Goal: Task Accomplishment & Management: Manage account settings

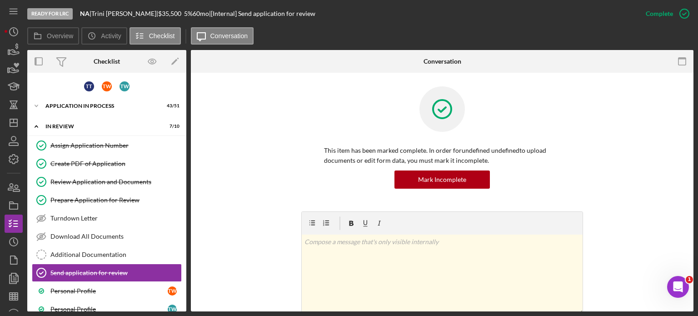
scroll to position [262, 0]
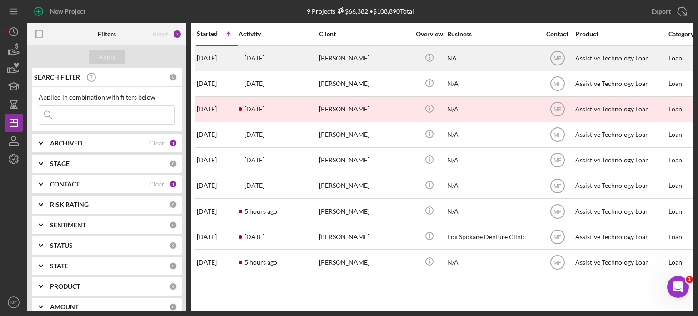
click at [393, 60] on div "[PERSON_NAME]" at bounding box center [364, 58] width 91 height 24
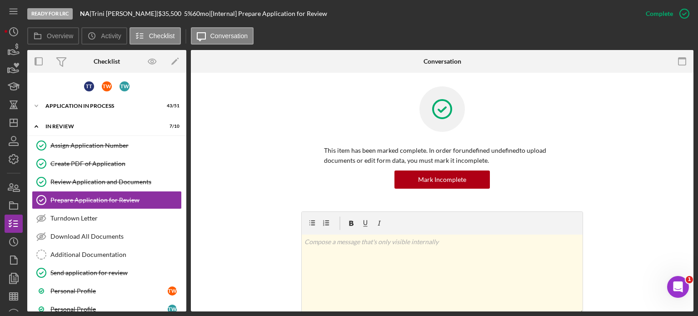
scroll to position [6, 0]
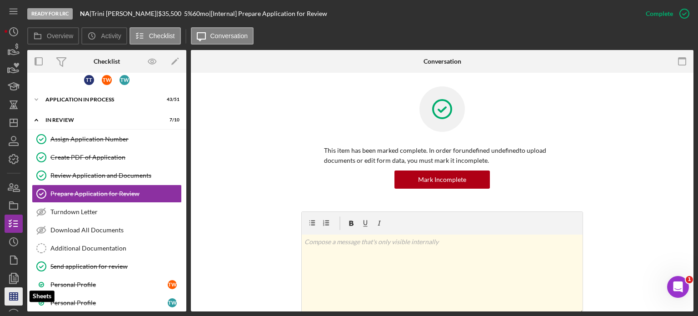
click at [14, 297] on icon "button" at bounding box center [13, 296] width 23 height 23
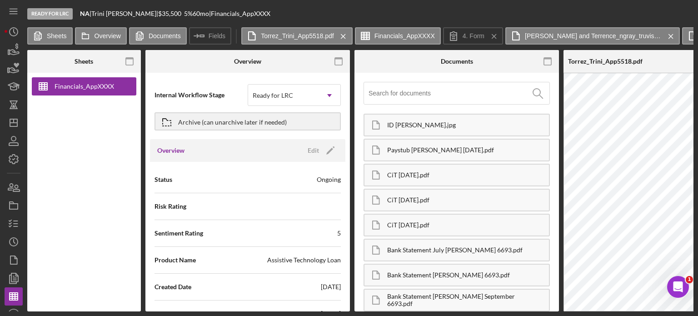
type input "Arial"
type input "11"
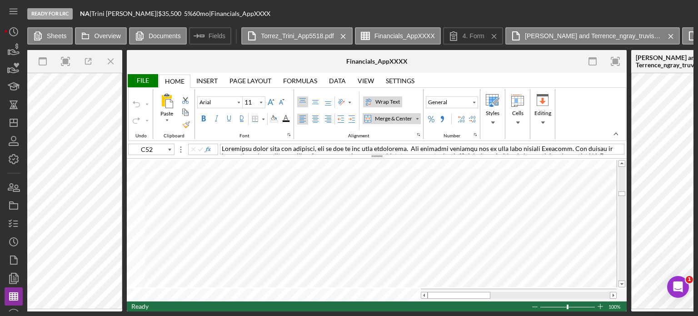
scroll to position [0, 744]
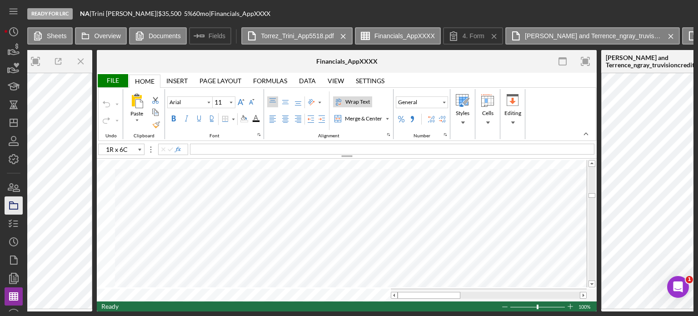
type input "C53"
click at [360, 119] on div "Merge & Center" at bounding box center [363, 119] width 41 height 8
click at [385, 116] on div "Merge & Center" at bounding box center [387, 118] width 5 height 5
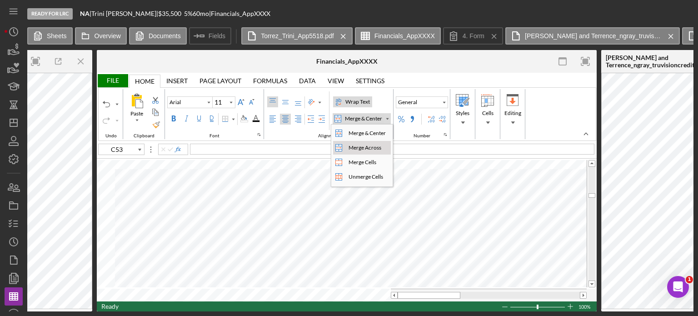
click at [360, 146] on div "Merge Across" at bounding box center [365, 148] width 36 height 8
click at [373, 118] on div "Merge & Center" at bounding box center [363, 119] width 41 height 8
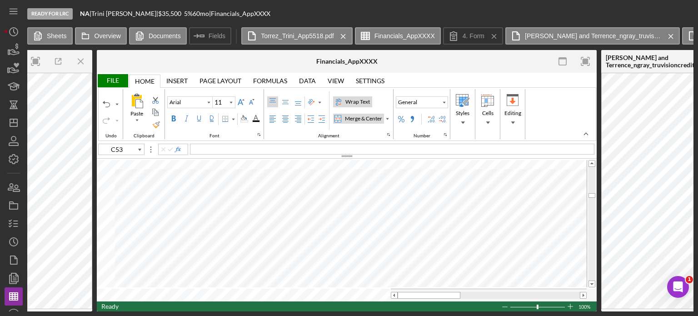
click at [373, 119] on div "Merge & Center" at bounding box center [363, 119] width 41 height 8
click at [387, 117] on div "Merge & Center" at bounding box center [387, 118] width 5 height 5
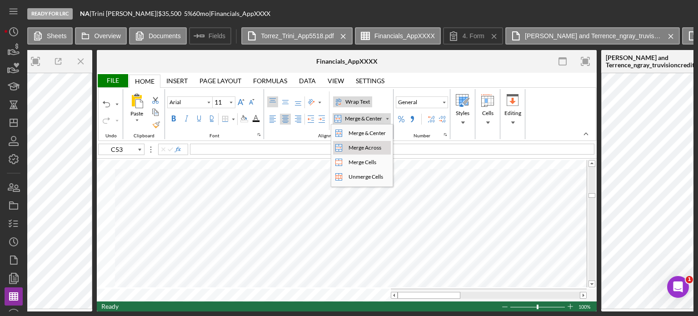
click at [368, 144] on div "Merge Across" at bounding box center [365, 148] width 36 height 8
type input "Calibri"
type input "I53"
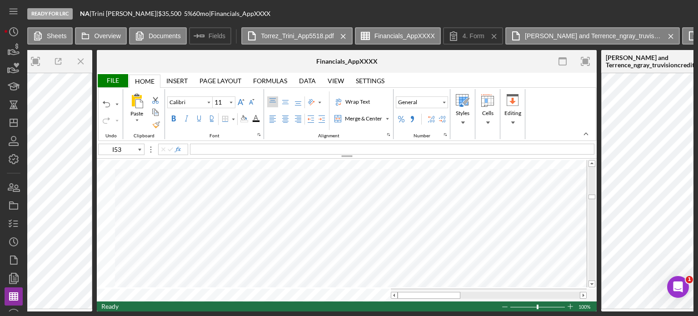
click at [112, 78] on div "File" at bounding box center [112, 80] width 31 height 13
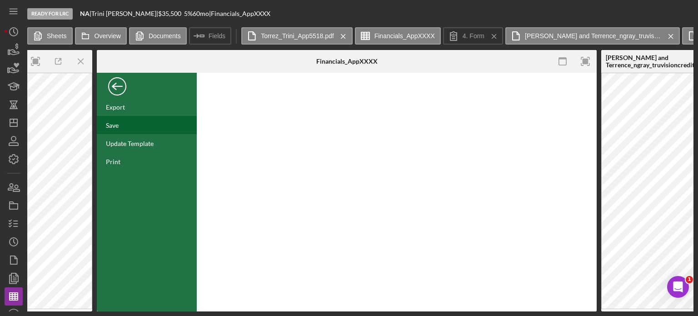
click at [116, 127] on div "Save" at bounding box center [112, 125] width 13 height 8
click at [117, 86] on div "Back" at bounding box center [117, 84] width 18 height 18
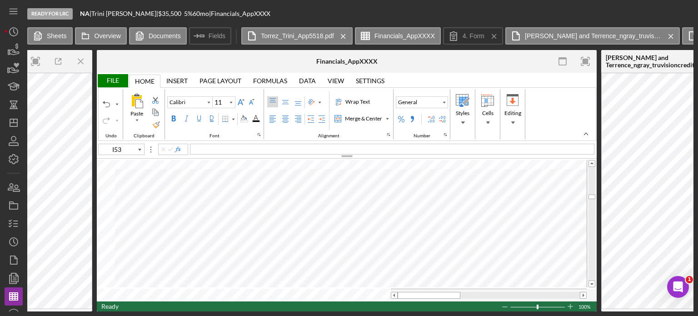
type input "Arial"
type input "C53"
type input "Calibri"
type input "E79"
type input "Arial"
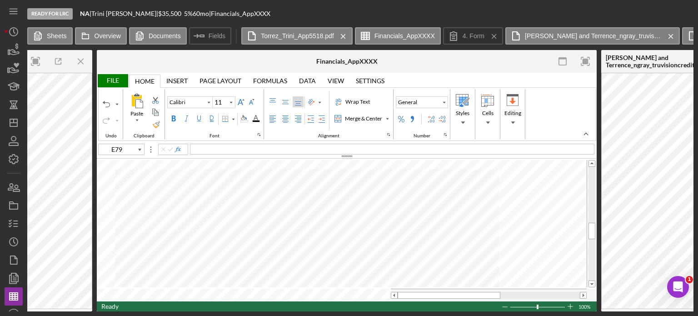
type input "10"
type input "I52"
type input "Calibri"
type input "11"
type input "Arial"
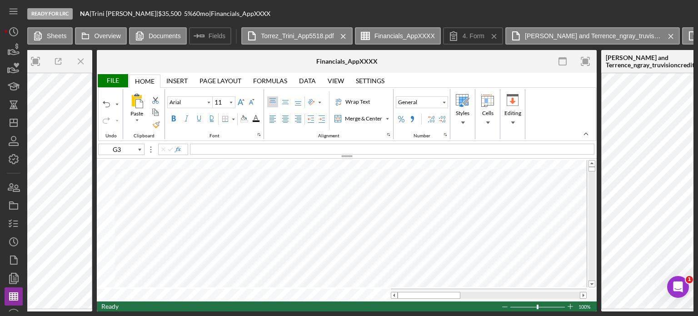
type input "G4"
click at [16, 32] on icon "Icon/History" at bounding box center [13, 31] width 23 height 23
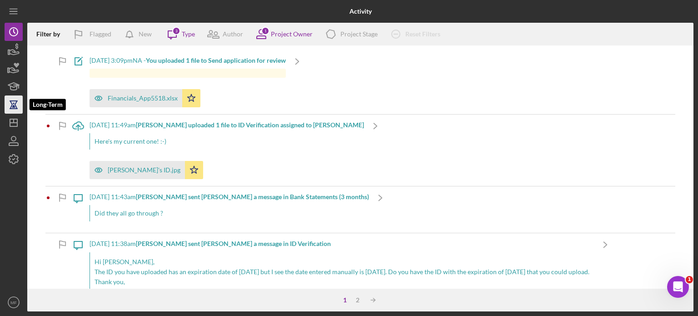
click at [16, 103] on icon "button" at bounding box center [13, 104] width 23 height 23
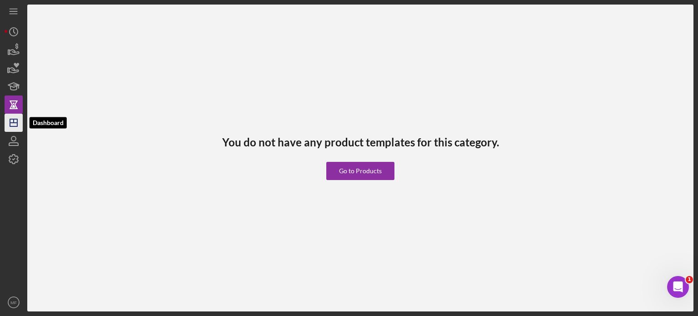
click at [13, 120] on icon "Icon/Dashboard" at bounding box center [13, 122] width 23 height 23
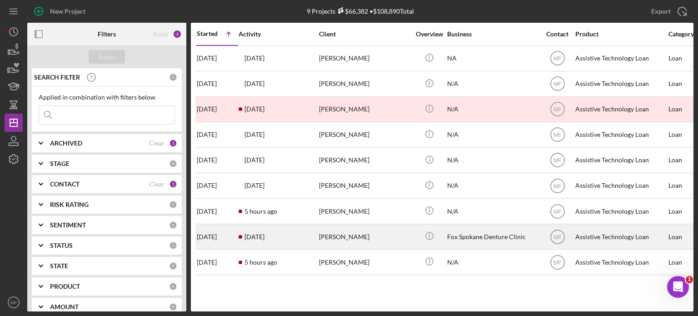
click at [368, 237] on div "[PERSON_NAME]" at bounding box center [364, 237] width 91 height 24
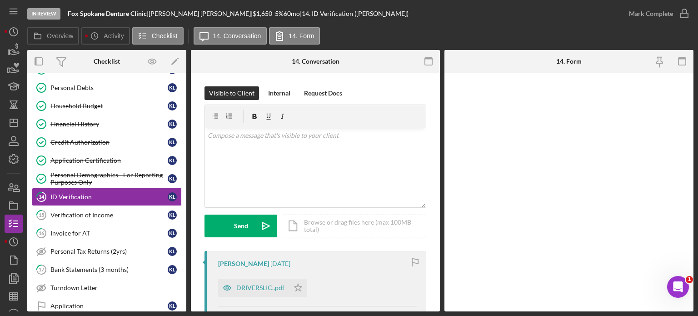
scroll to position [164, 0]
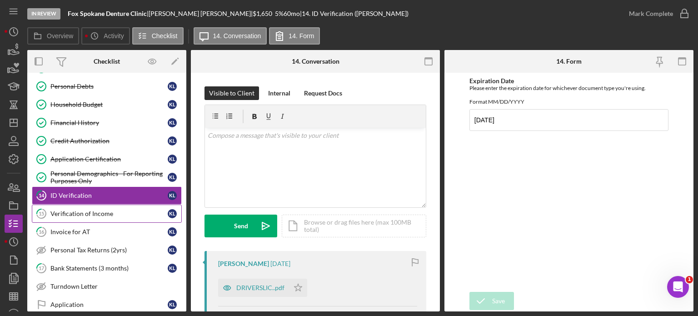
click at [98, 210] on div "Verification of Income" at bounding box center [108, 213] width 117 height 7
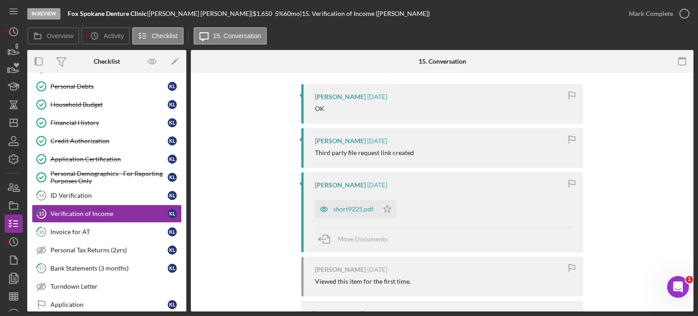
scroll to position [182, 0]
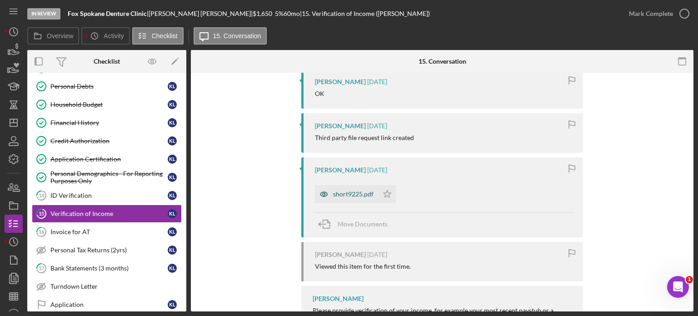
click at [340, 196] on div "short9225.pdf" at bounding box center [353, 193] width 40 height 7
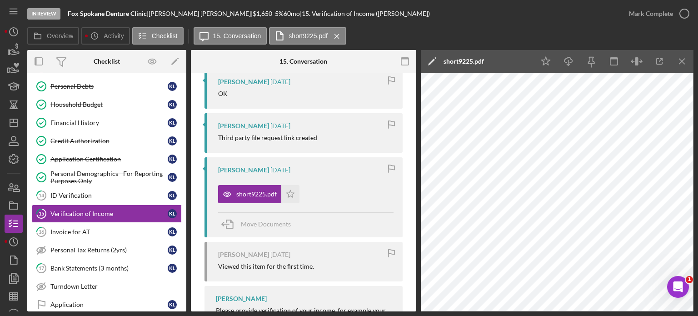
click at [402, 27] on div "Overview Icon/History Activity Checklist Icon/Message 15. Conversation short922…" at bounding box center [360, 36] width 666 height 18
click at [104, 212] on div "Verification of Income" at bounding box center [108, 213] width 117 height 7
click at [688, 61] on icon "Icon/Menu Close" at bounding box center [682, 61] width 20 height 20
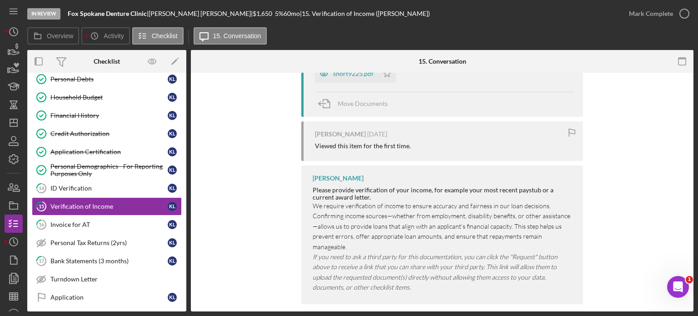
scroll to position [162, 0]
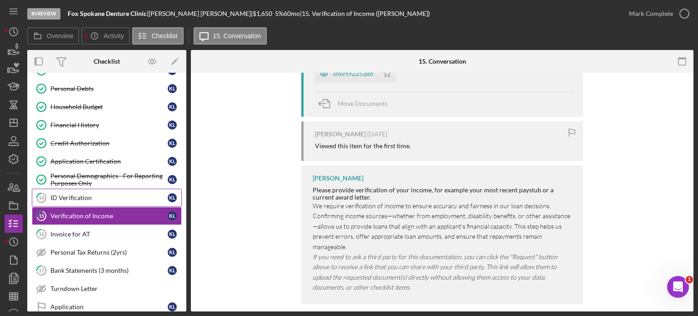
click at [101, 194] on div "ID Verification" at bounding box center [108, 197] width 117 height 7
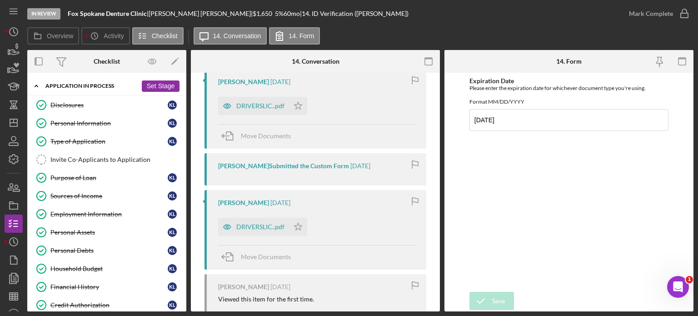
click at [164, 87] on button "Set Stage" at bounding box center [161, 85] width 38 height 11
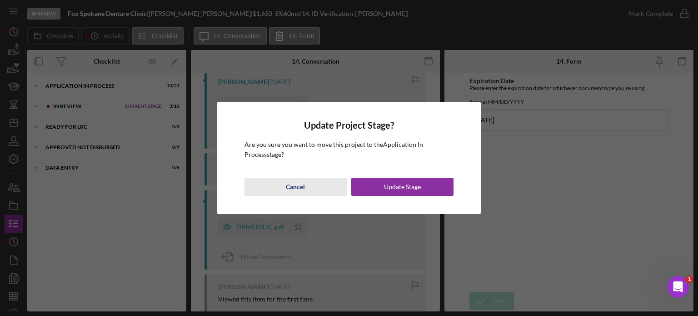
click at [294, 189] on div "Cancel" at bounding box center [295, 187] width 19 height 18
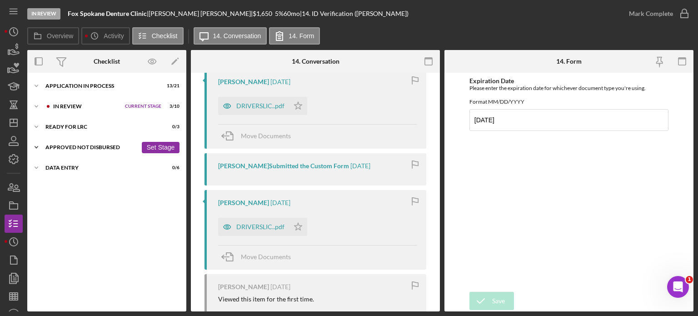
click at [104, 146] on div "Approved Not Disbursed" at bounding box center [91, 147] width 92 height 5
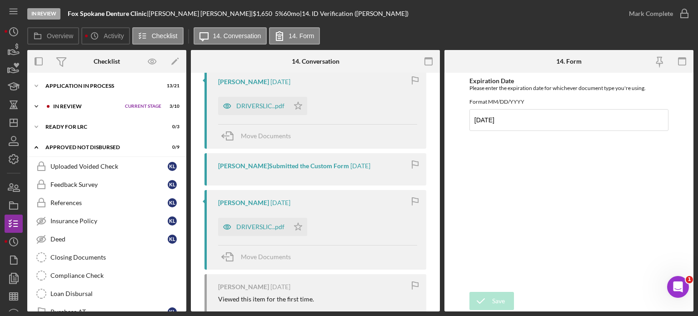
click at [70, 110] on div "Icon/Expander In Review Current Stage 3 / 10 Set Stage" at bounding box center [106, 106] width 159 height 18
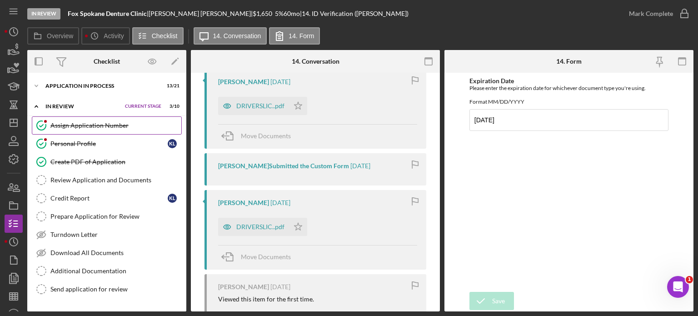
click at [106, 124] on div "Assign Application Number" at bounding box center [115, 125] width 131 height 7
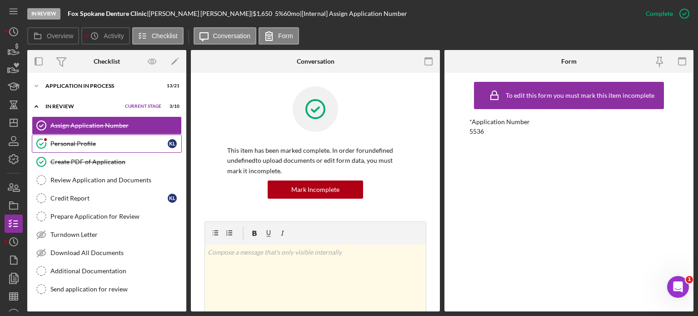
click at [78, 140] on div "Personal Profile" at bounding box center [108, 143] width 117 height 7
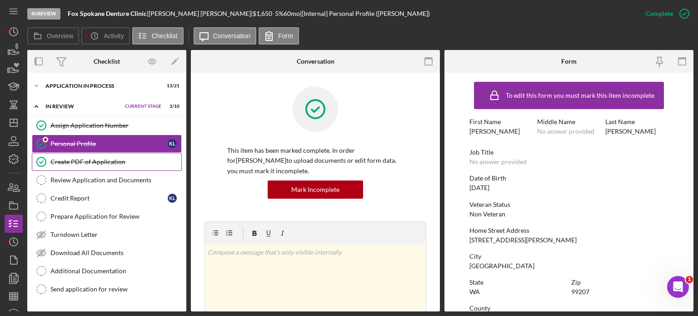
click at [74, 162] on div "Create PDF of Application" at bounding box center [115, 161] width 131 height 7
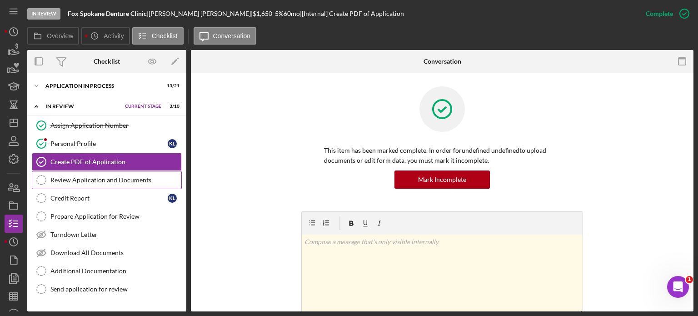
click at [81, 180] on div "Review Application and Documents" at bounding box center [115, 179] width 131 height 7
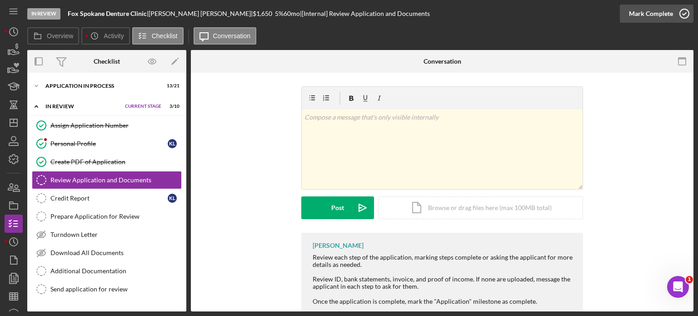
click at [678, 13] on icon "button" at bounding box center [684, 13] width 23 height 23
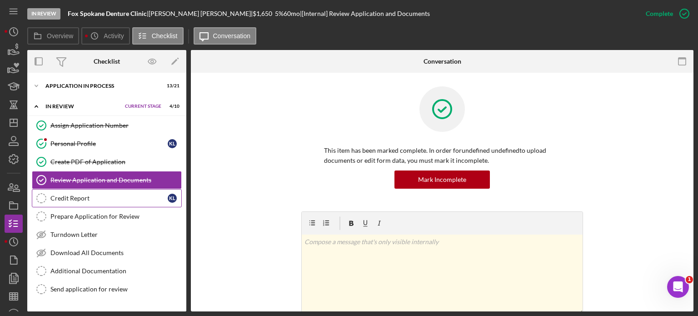
click at [79, 196] on div "Credit Report" at bounding box center [108, 198] width 117 height 7
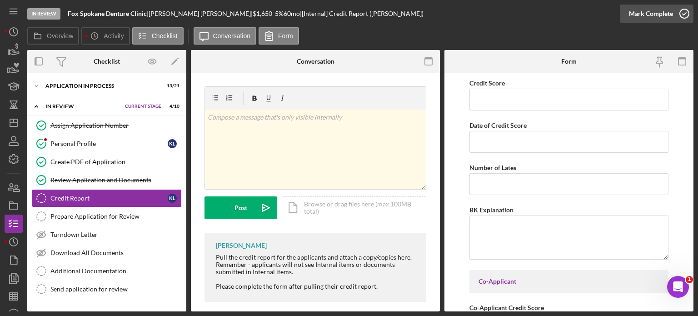
click at [683, 12] on icon "button" at bounding box center [684, 13] width 23 height 23
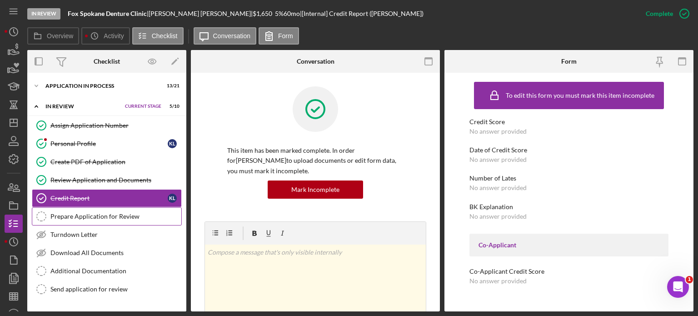
click at [95, 213] on div "Prepare Application for Review" at bounding box center [115, 216] width 131 height 7
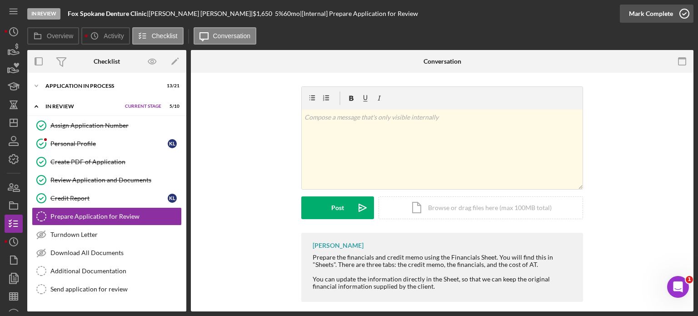
click at [679, 10] on icon "button" at bounding box center [684, 13] width 23 height 23
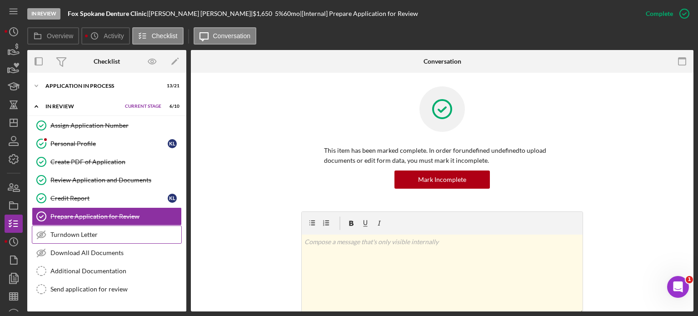
click at [84, 234] on div "Turndown Letter" at bounding box center [115, 234] width 131 height 7
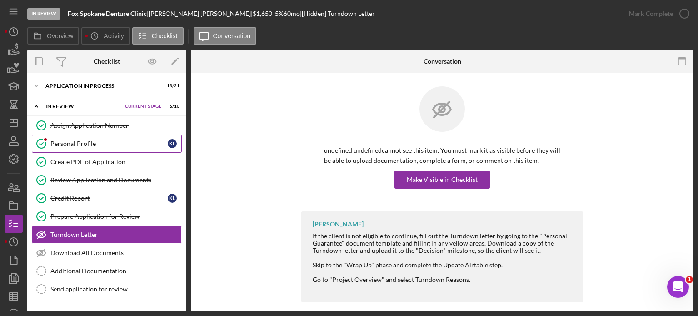
click at [74, 142] on div "Personal Profile" at bounding box center [108, 143] width 117 height 7
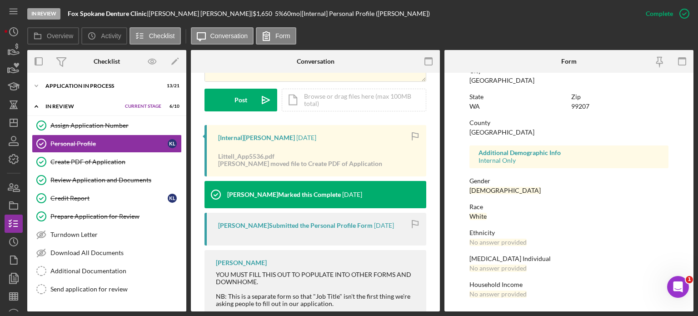
scroll to position [268, 0]
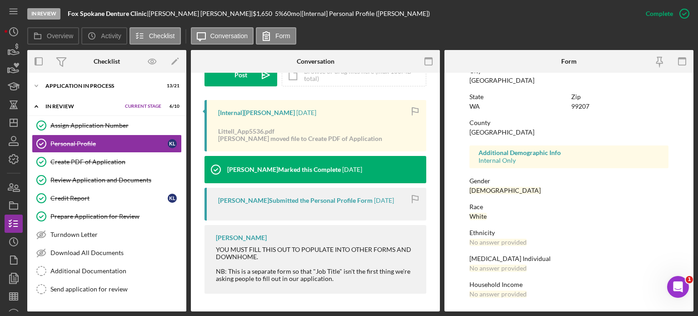
click at [294, 231] on div "[PERSON_NAME] YOU MUST FILL THIS OUT TO POPULATE INTO OTHER FORMS AND DOWNHOME.…" at bounding box center [316, 259] width 222 height 69
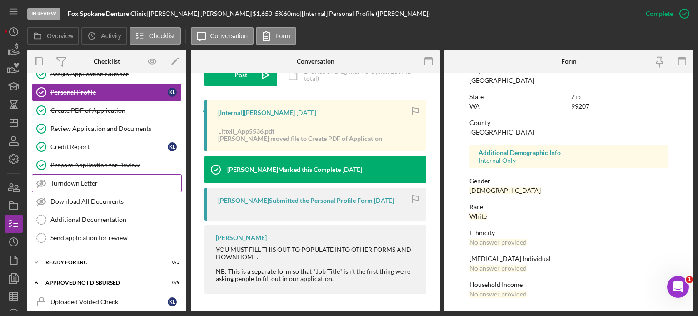
scroll to position [0, 0]
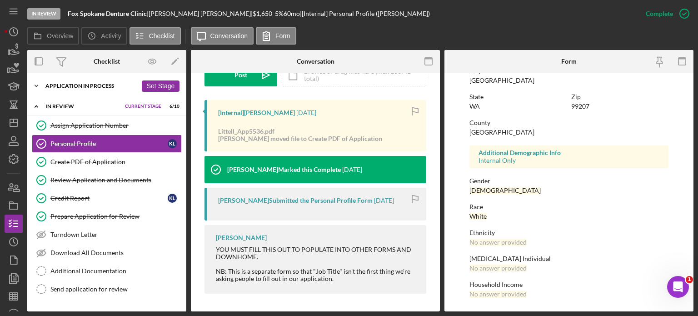
click at [113, 85] on div "Application In Process" at bounding box center [91, 85] width 92 height 5
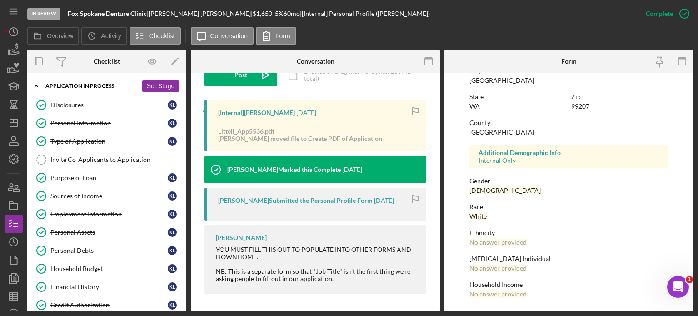
click at [167, 83] on button "Set Stage" at bounding box center [161, 85] width 38 height 11
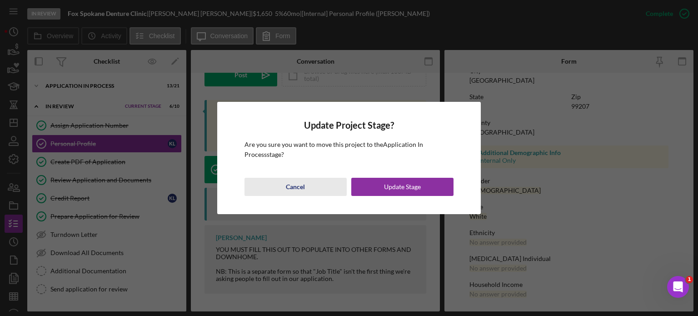
click at [294, 189] on div "Cancel" at bounding box center [295, 187] width 19 height 18
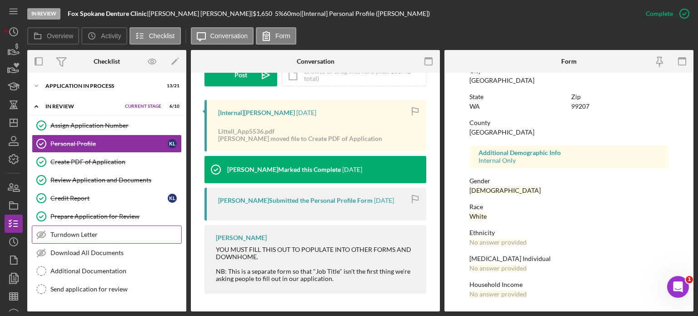
click at [91, 234] on div "Turndown Letter" at bounding box center [115, 234] width 131 height 7
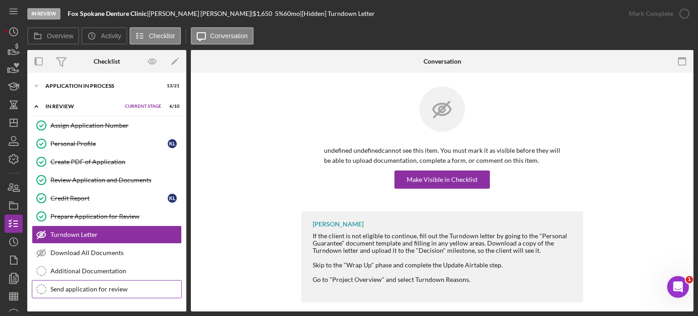
click at [111, 285] on div "Send application for review" at bounding box center [115, 288] width 131 height 7
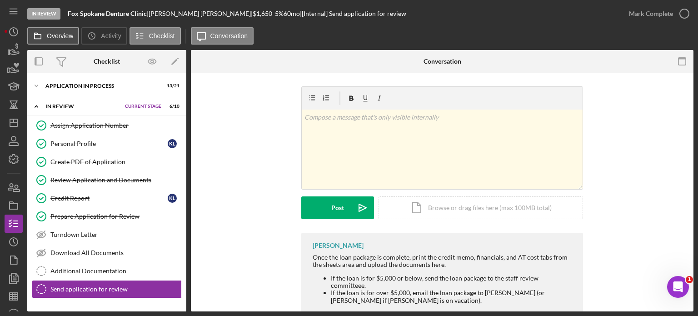
click at [65, 36] on label "Overview" at bounding box center [60, 35] width 26 height 7
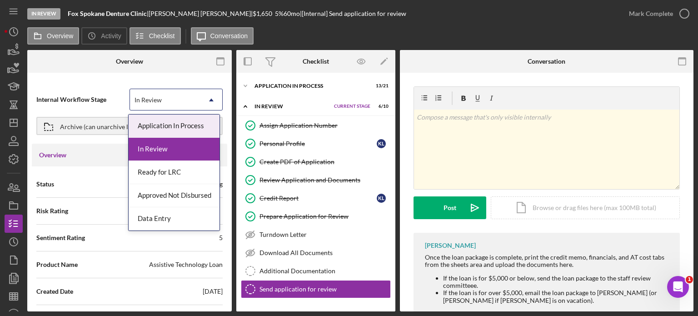
click at [194, 97] on div "In Review" at bounding box center [165, 100] width 70 height 21
click at [164, 95] on div "In Review" at bounding box center [165, 100] width 70 height 21
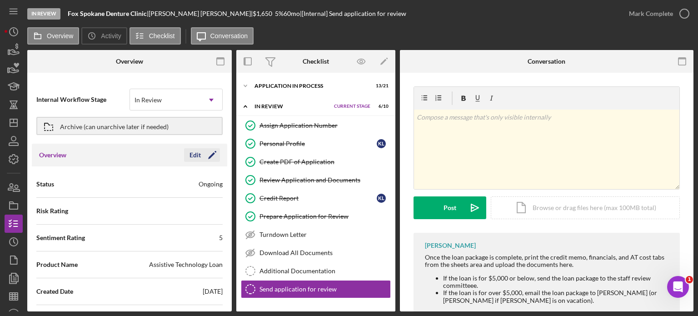
click at [193, 155] on div "Edit" at bounding box center [195, 155] width 11 height 14
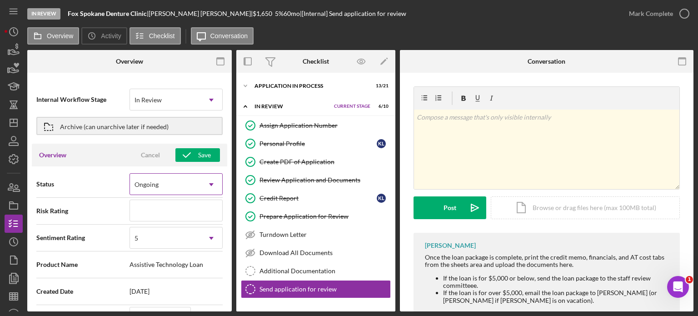
click at [203, 184] on icon "Icon/Dropdown Arrow" at bounding box center [211, 185] width 22 height 22
type textarea "Here's a snapshot of information that has been fully approved, as well as the i…"
click at [148, 181] on div "Ongoing" at bounding box center [147, 184] width 24 height 7
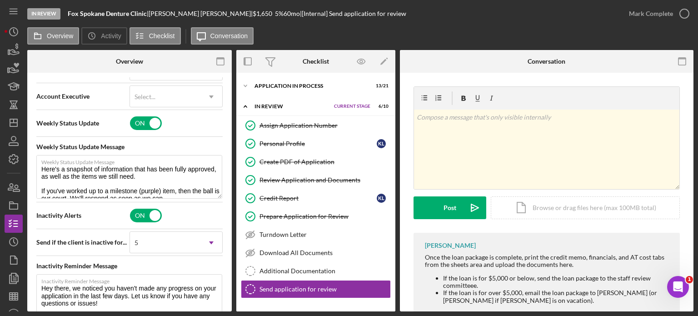
scroll to position [318, 0]
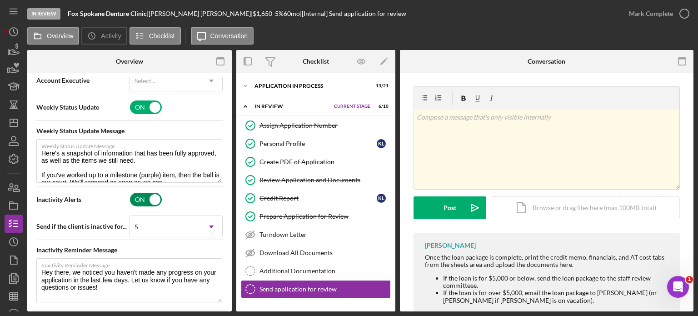
click at [150, 200] on input "checkbox" at bounding box center [146, 200] width 32 height 14
checkbox input "false"
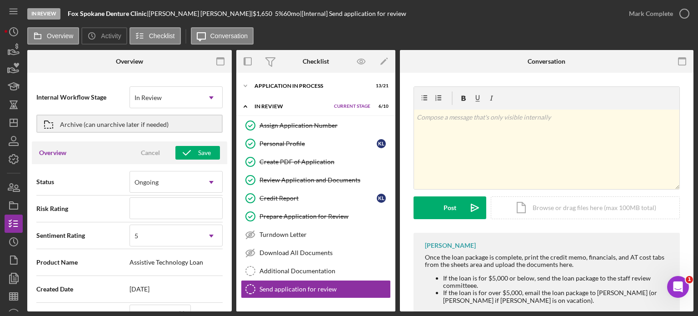
scroll to position [0, 0]
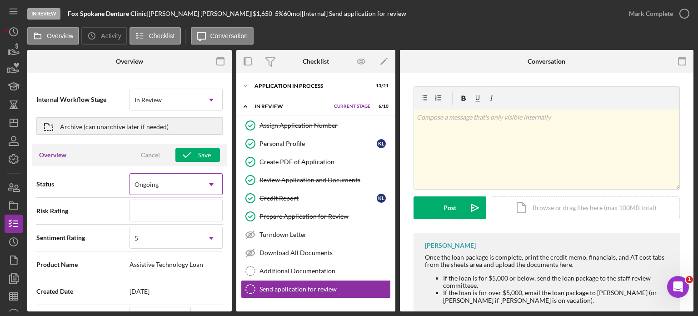
type textarea "Here's a snapshot of information that has been fully approved, as well as the i…"
click at [187, 185] on div "Ongoing" at bounding box center [165, 184] width 70 height 21
click at [109, 188] on span "Status" at bounding box center [82, 184] width 93 height 9
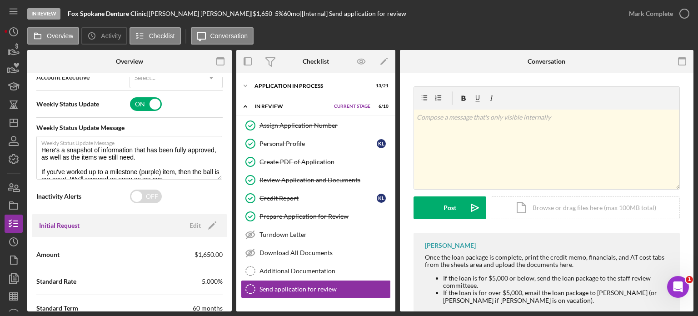
scroll to position [227, 0]
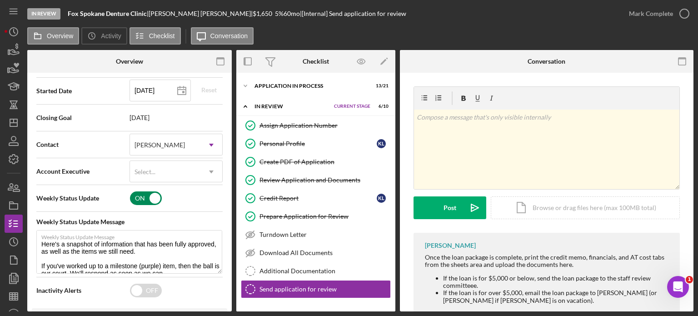
drag, startPoint x: 152, startPoint y: 198, endPoint x: 151, endPoint y: 191, distance: 6.8
click at [151, 191] on input "checkbox" at bounding box center [146, 198] width 32 height 14
checkbox input "false"
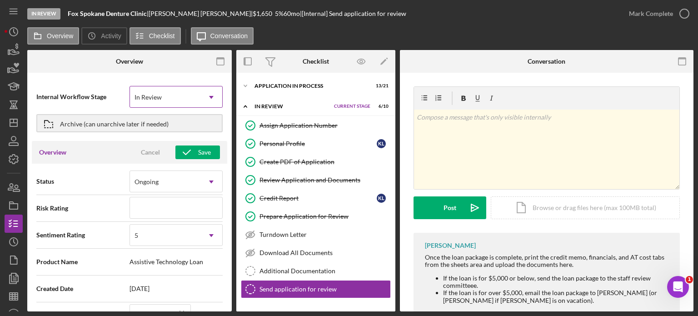
scroll to position [0, 0]
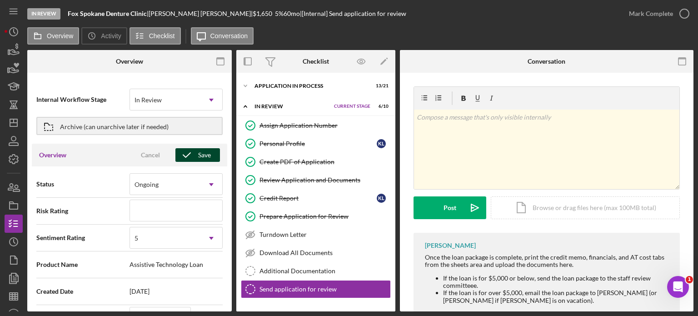
click at [205, 152] on div "Save" at bounding box center [204, 155] width 13 height 14
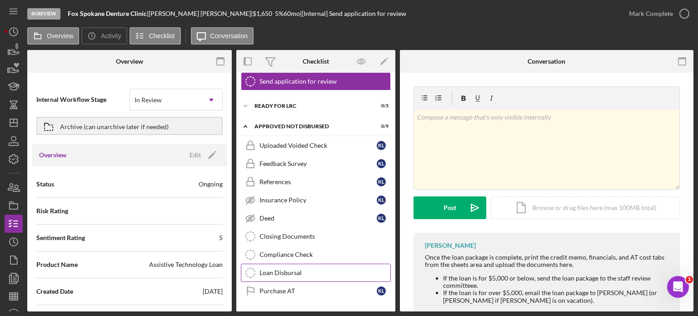
scroll to position [222, 0]
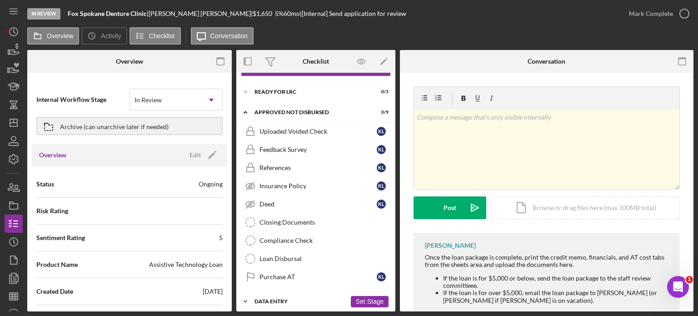
click at [286, 299] on div "Data Entry" at bounding box center [301, 301] width 92 height 5
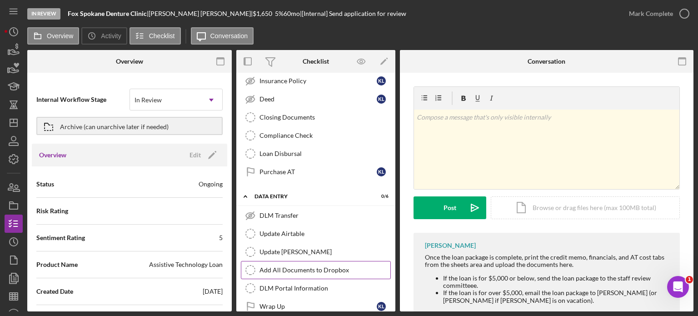
scroll to position [334, 0]
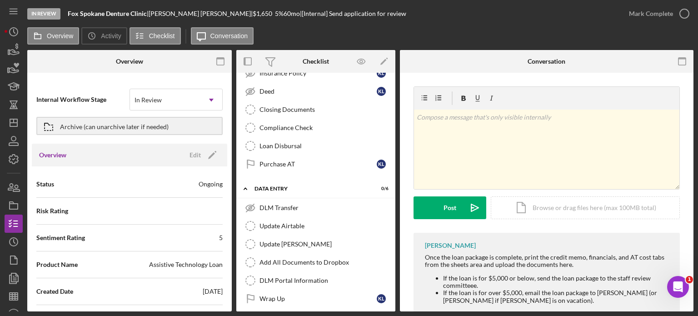
click at [213, 184] on div "Ongoing" at bounding box center [211, 184] width 24 height 9
click at [95, 213] on div "Risk Rating" at bounding box center [129, 211] width 186 height 23
click at [95, 212] on div "Risk Rating" at bounding box center [129, 211] width 186 height 23
click at [10, 225] on icon "button" at bounding box center [13, 223] width 23 height 23
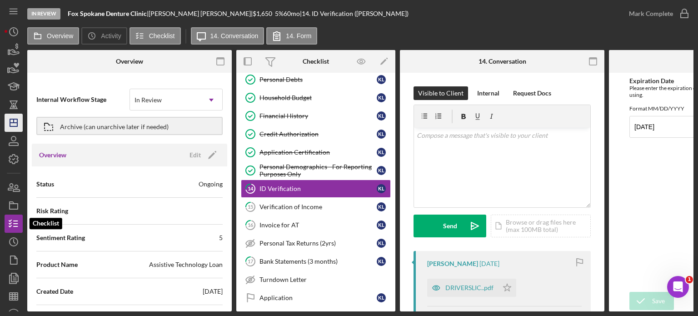
scroll to position [164, 0]
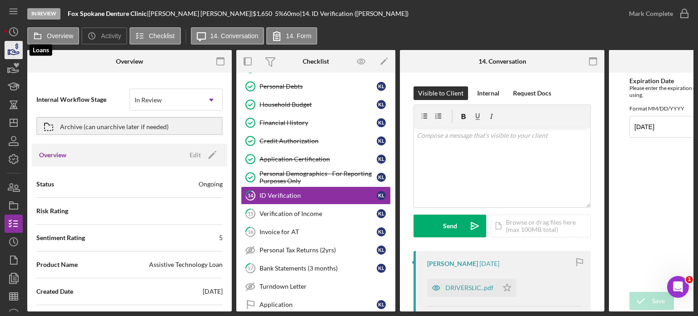
click at [11, 50] on icon "button" at bounding box center [13, 50] width 23 height 23
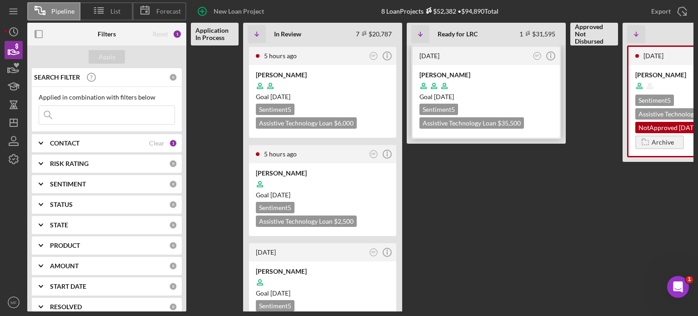
click at [515, 95] on div "Goal [DATE]" at bounding box center [486, 96] width 134 height 9
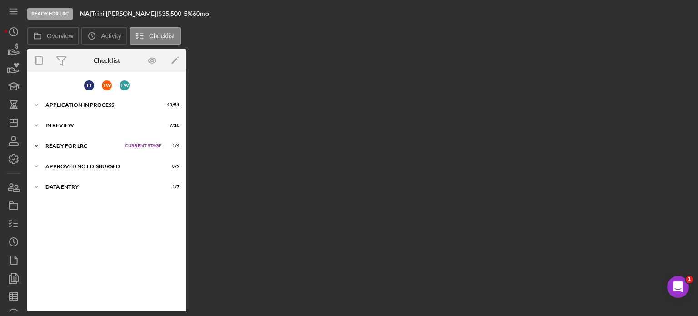
click at [151, 145] on span "Current Stage" at bounding box center [143, 145] width 36 height 5
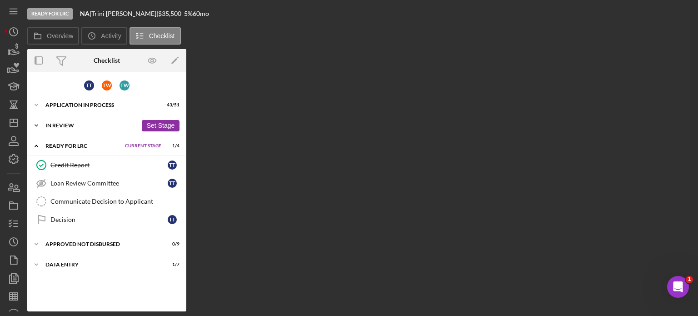
click at [81, 121] on div "Icon/Expander In Review 7 / 10 Set Stage" at bounding box center [106, 125] width 159 height 18
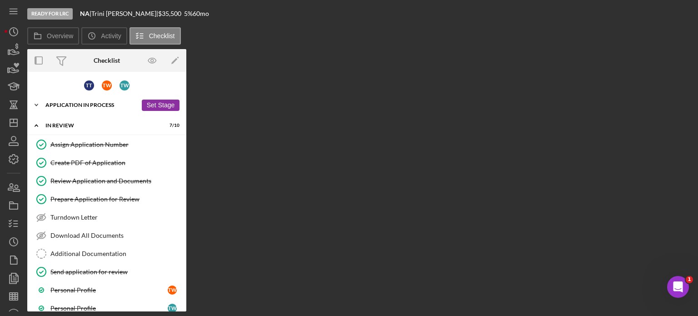
click at [108, 100] on div "Icon/Expander Application In Process 43 / 51 Set Stage" at bounding box center [106, 105] width 159 height 18
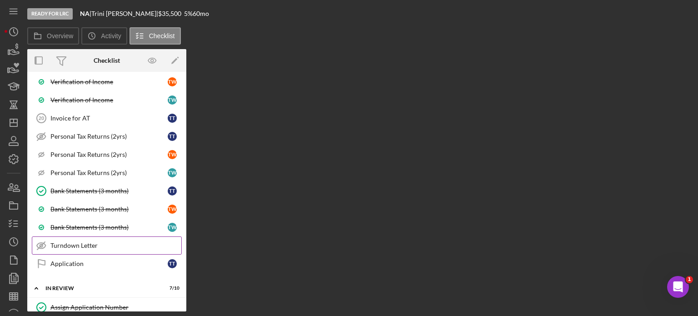
scroll to position [773, 0]
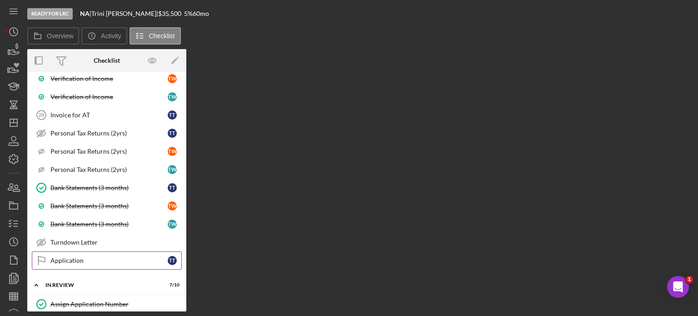
click at [79, 257] on div "Application" at bounding box center [108, 260] width 117 height 7
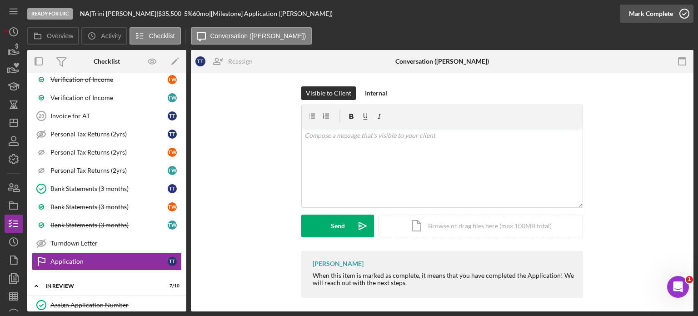
click at [686, 10] on icon "button" at bounding box center [684, 13] width 23 height 23
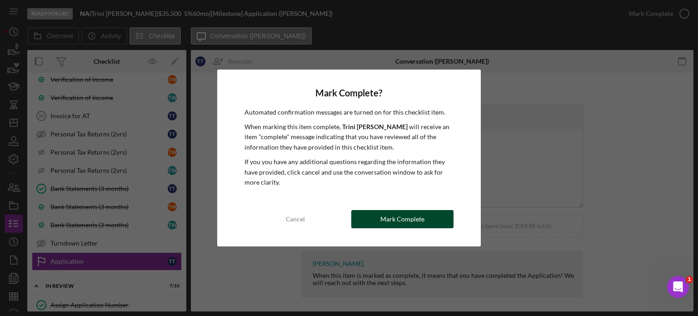
click at [394, 217] on div "Mark Complete" at bounding box center [402, 219] width 44 height 18
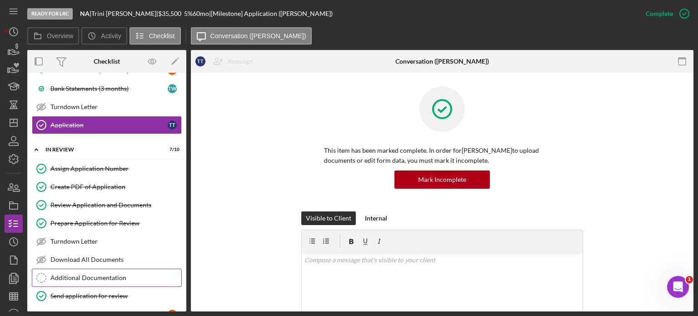
scroll to position [954, 0]
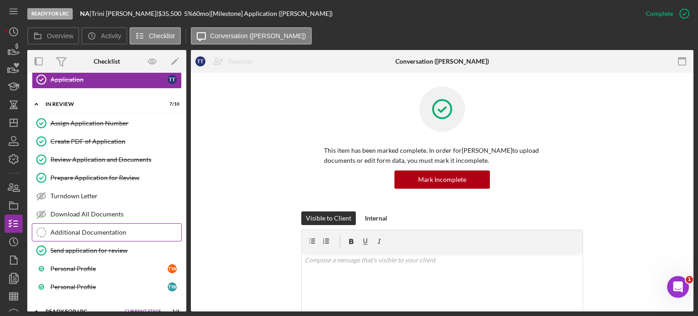
click at [116, 223] on link "Additional Documentation Additional Documentation" at bounding box center [107, 232] width 150 height 18
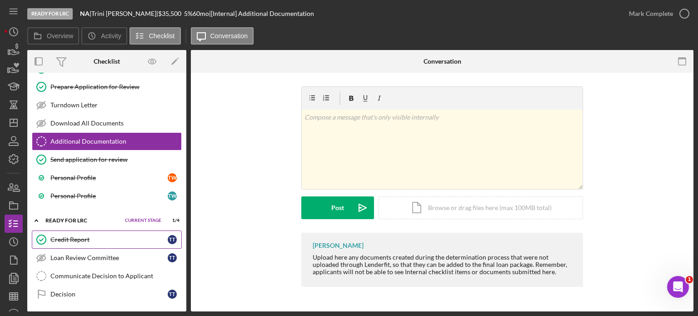
scroll to position [1074, 0]
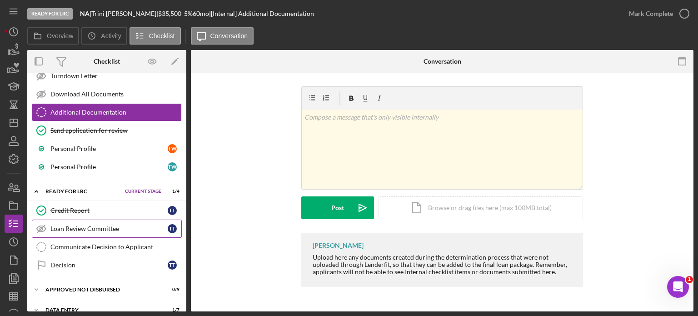
click at [78, 225] on div "Loan Review Committee" at bounding box center [108, 228] width 117 height 7
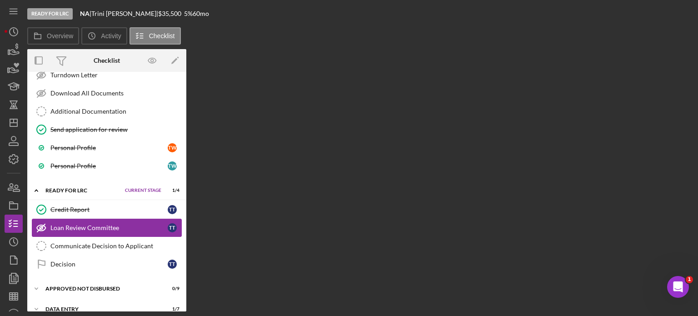
scroll to position [1074, 0]
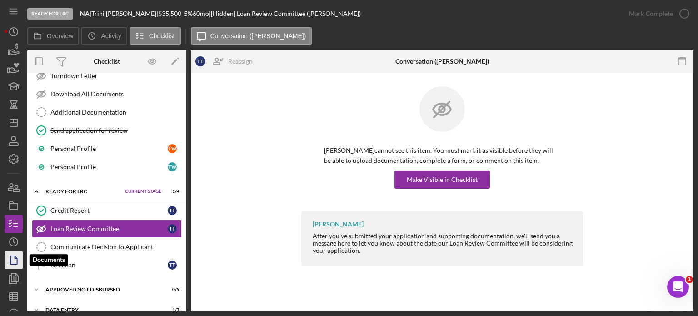
click at [13, 258] on icon "button" at bounding box center [13, 260] width 23 height 23
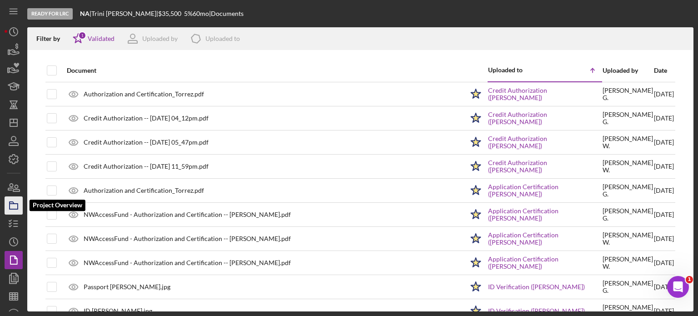
click at [18, 205] on rect "button" at bounding box center [14, 206] width 8 height 5
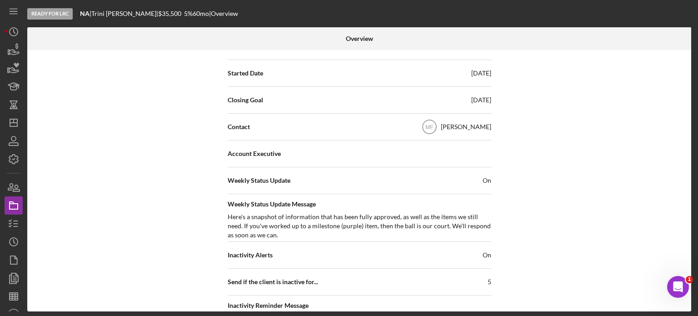
scroll to position [273, 0]
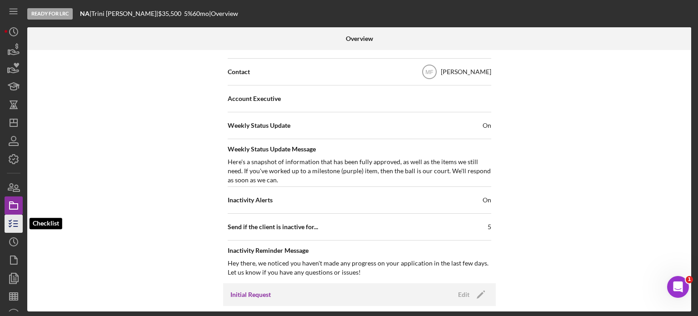
click at [14, 221] on icon "button" at bounding box center [13, 223] width 23 height 23
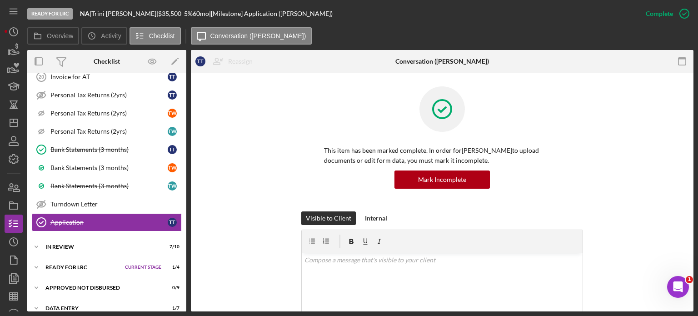
scroll to position [813, 0]
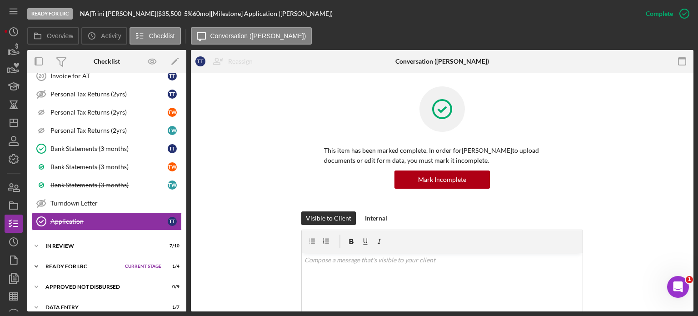
click at [80, 264] on div "Ready for LRC" at bounding box center [82, 266] width 75 height 5
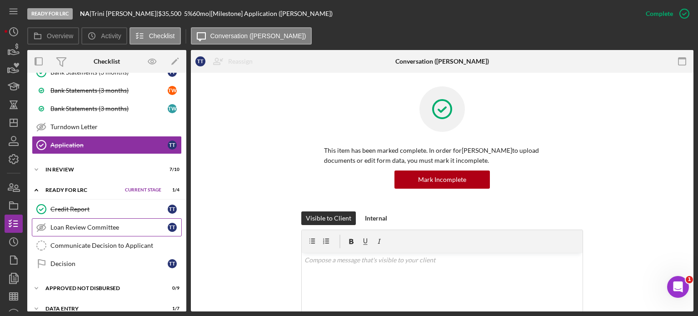
scroll to position [889, 0]
click at [68, 205] on div "Credit Report" at bounding box center [108, 208] width 117 height 7
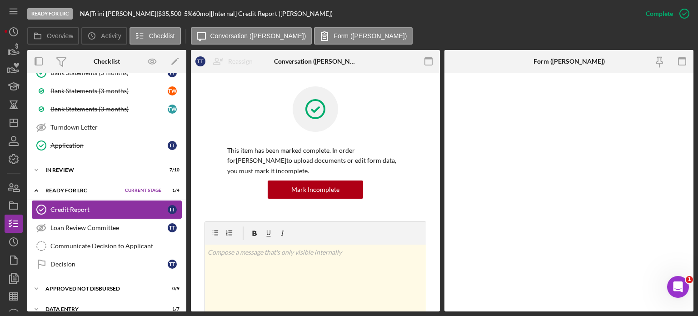
scroll to position [889, 0]
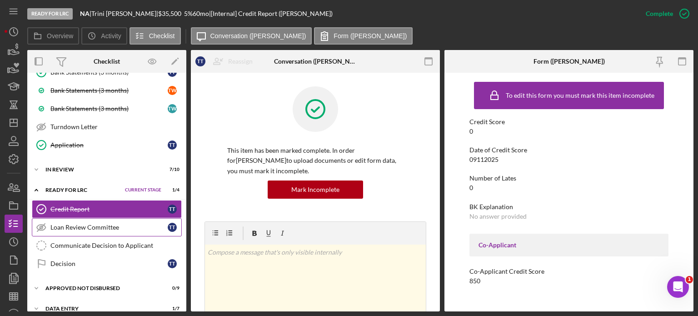
click at [85, 224] on div "Loan Review Committee" at bounding box center [108, 227] width 117 height 7
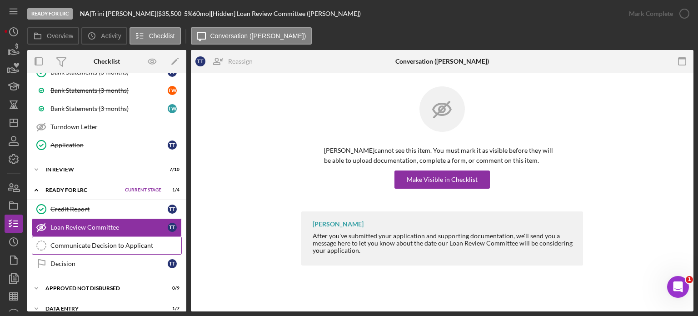
click at [110, 242] on div "Communicate Decision to Applicant" at bounding box center [115, 245] width 131 height 7
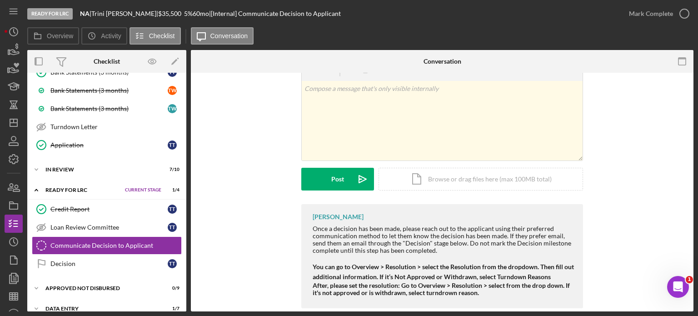
scroll to position [43, 0]
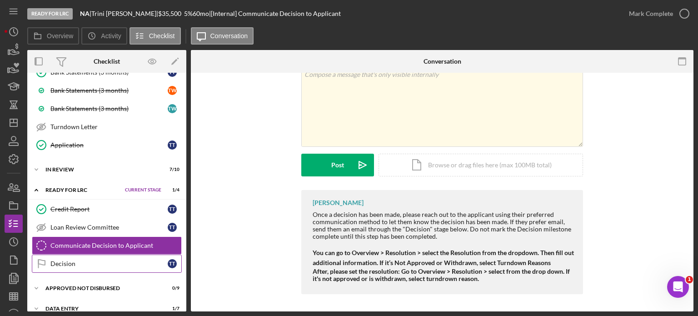
click at [78, 260] on div "Decision" at bounding box center [108, 263] width 117 height 7
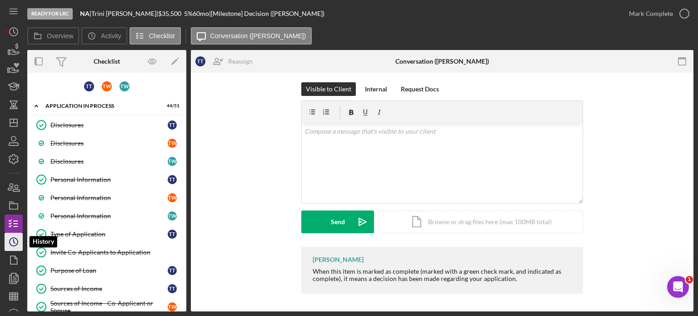
click at [17, 241] on circle "button" at bounding box center [14, 242] width 8 height 8
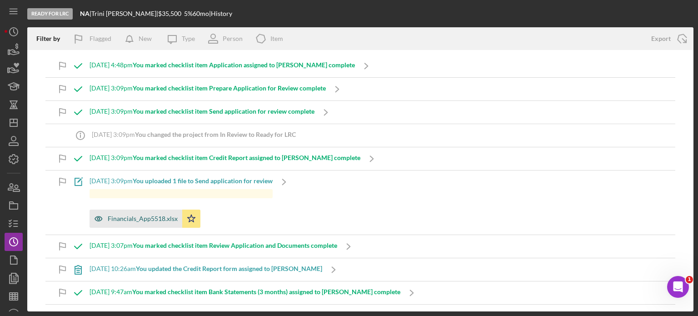
click at [145, 218] on div "Financials_App5518.xlsx" at bounding box center [143, 218] width 70 height 7
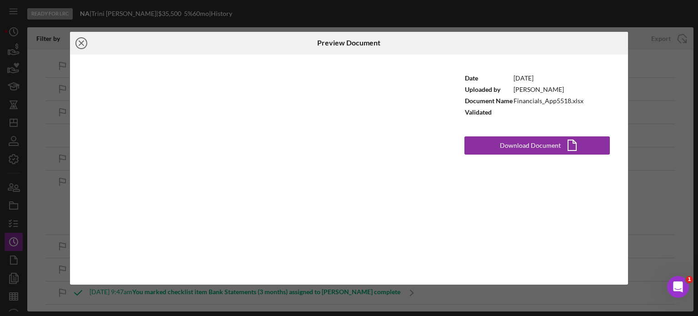
click at [78, 42] on icon "Icon/Close" at bounding box center [81, 43] width 23 height 23
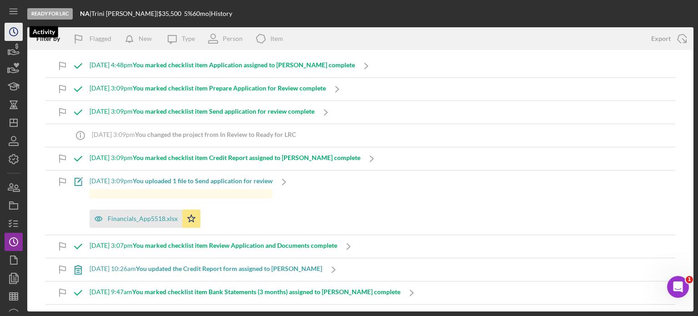
click at [11, 29] on circle "button" at bounding box center [14, 32] width 8 height 8
